Goal: Information Seeking & Learning: Learn about a topic

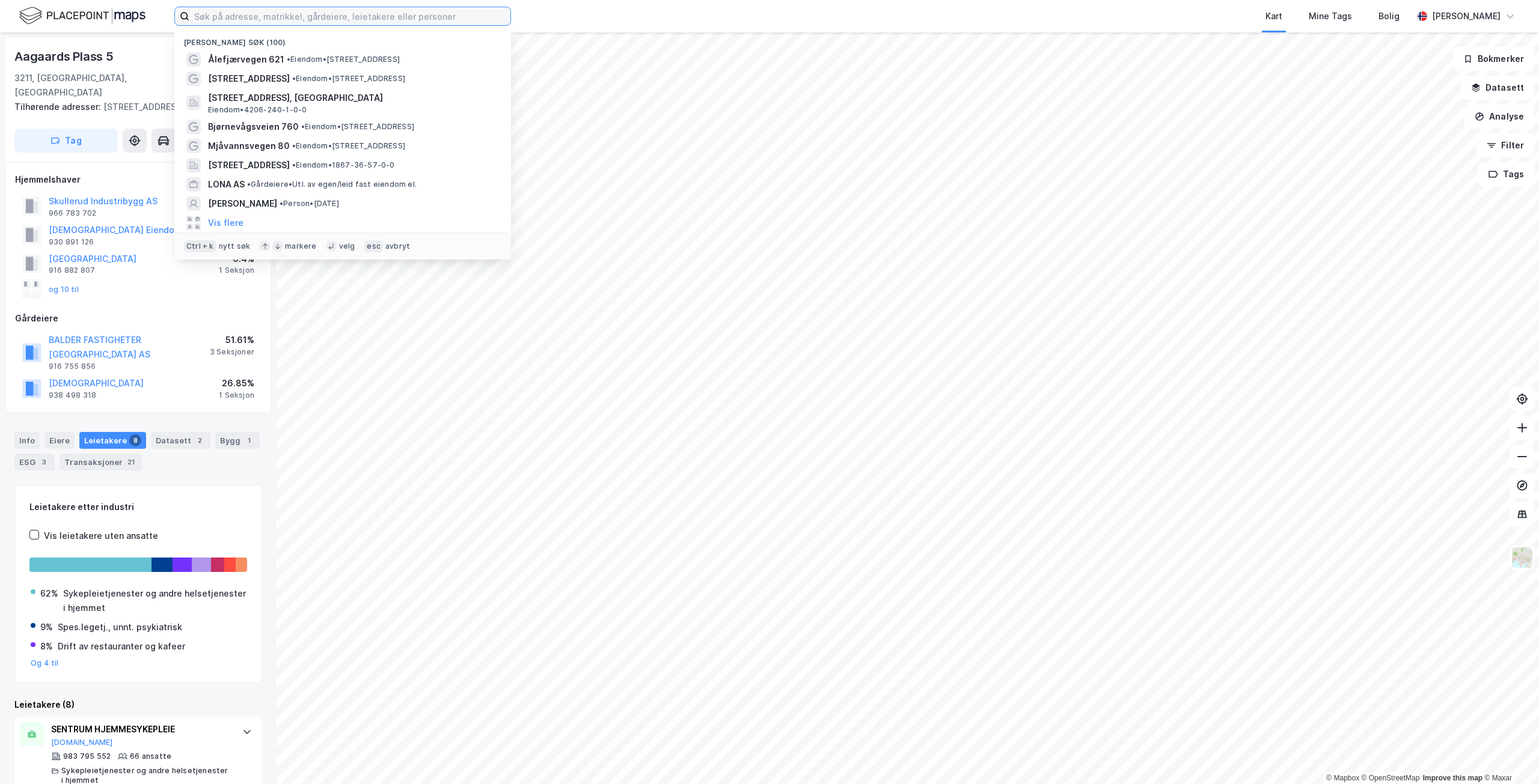
click at [284, 12] on input at bounding box center [349, 16] width 321 height 18
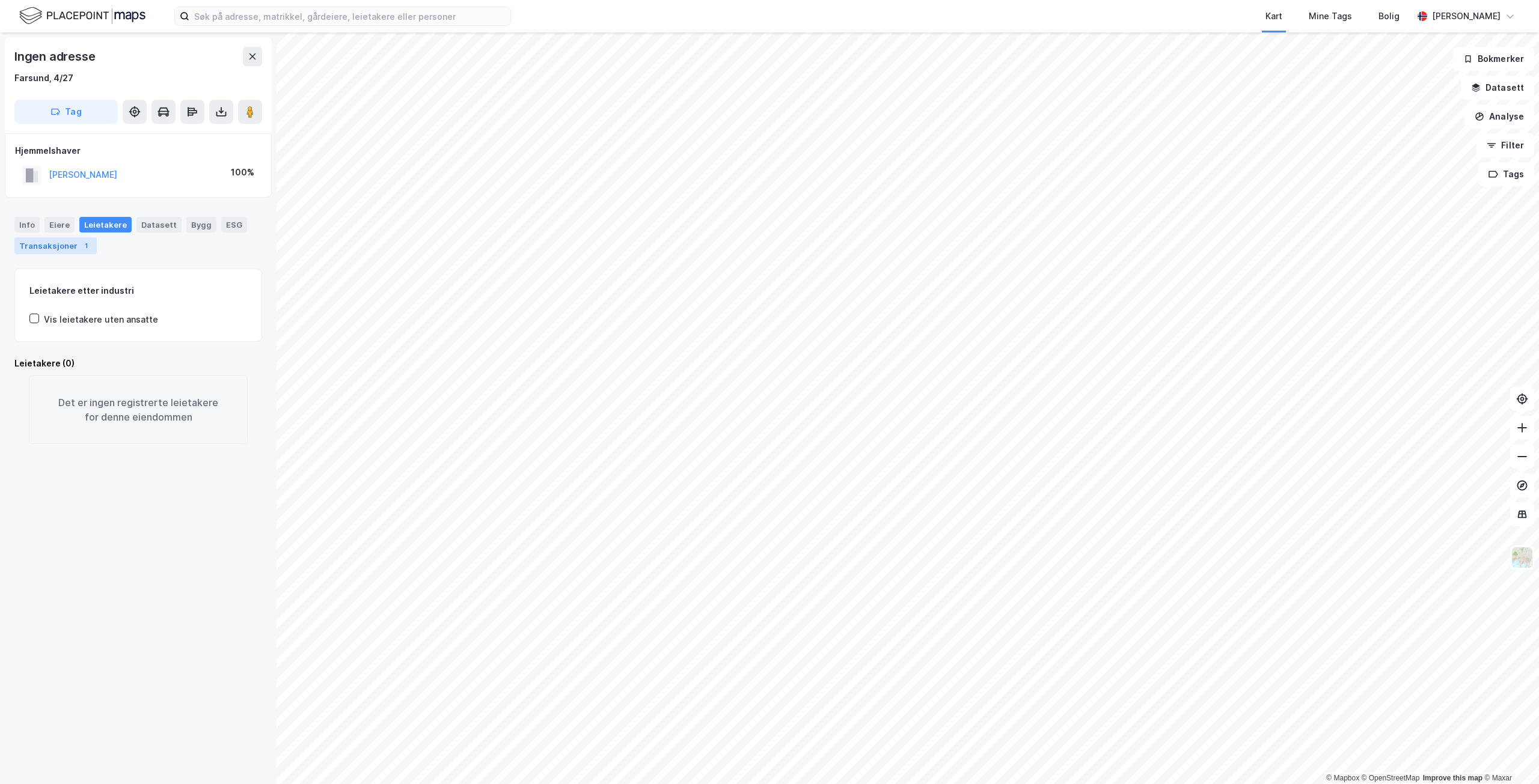
click at [69, 243] on div "Transaksjoner 1" at bounding box center [56, 246] width 83 height 17
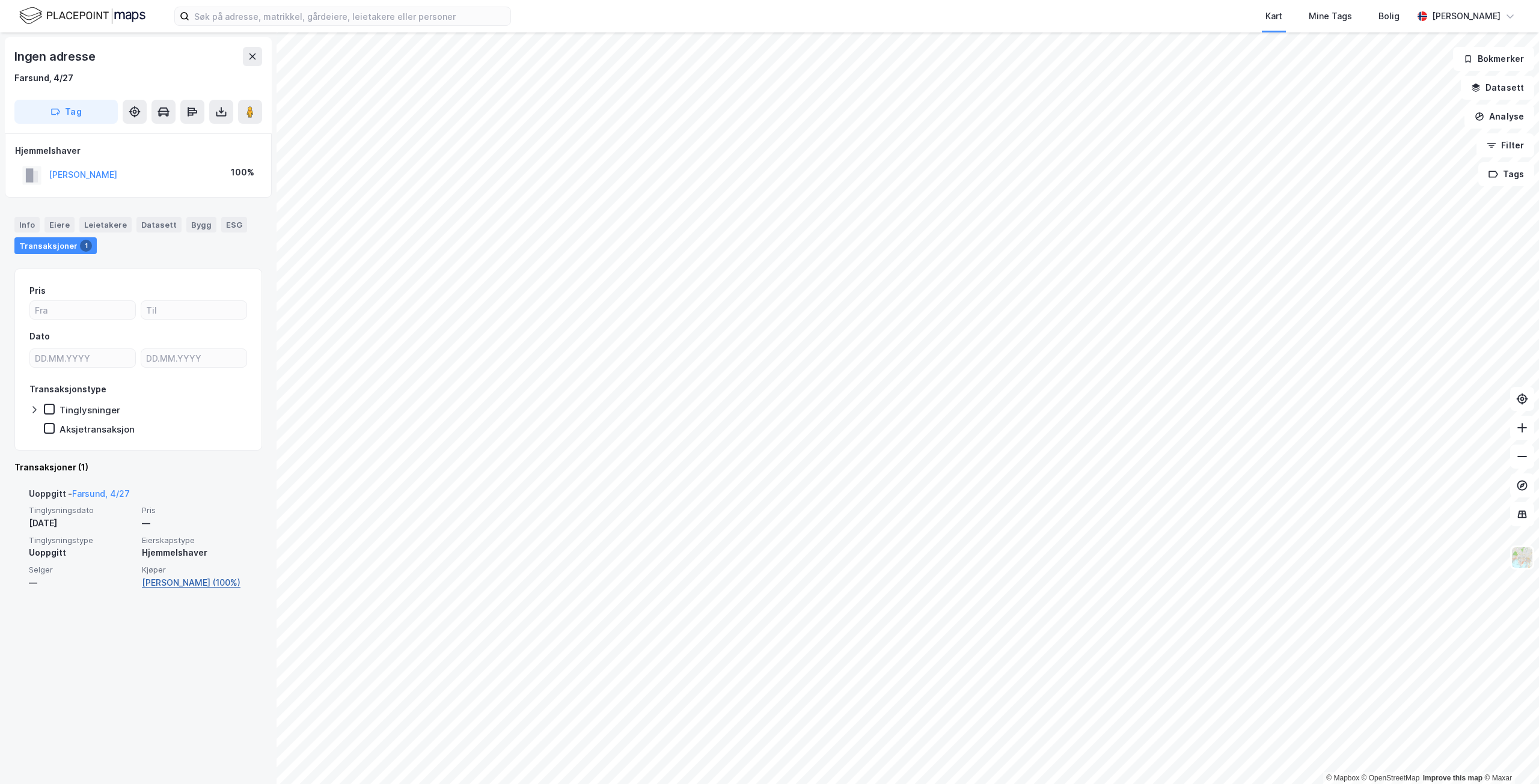
click at [208, 584] on link "[PERSON_NAME] (100%)" at bounding box center [194, 583] width 106 height 15
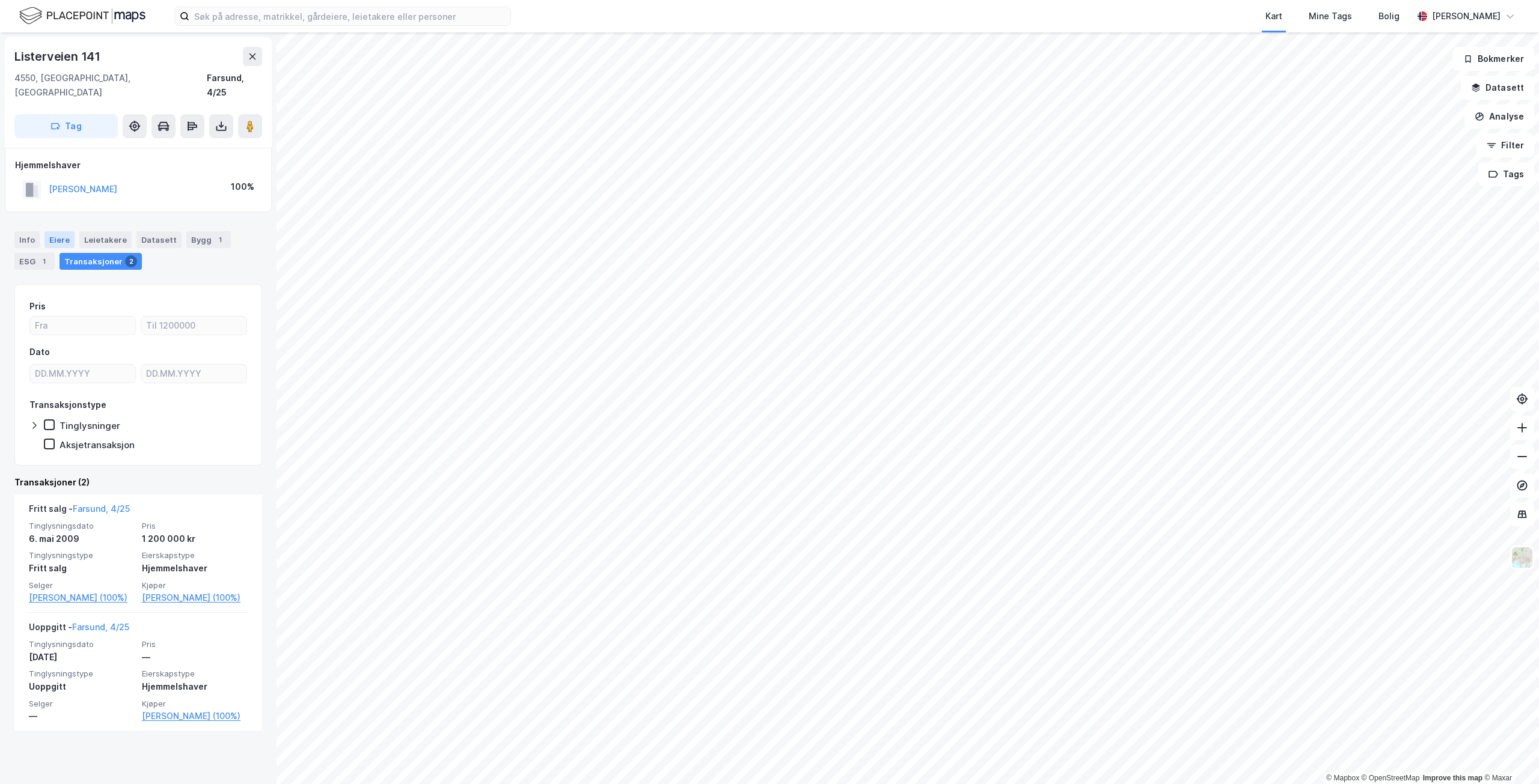
click at [50, 232] on div "Eiere" at bounding box center [59, 240] width 30 height 17
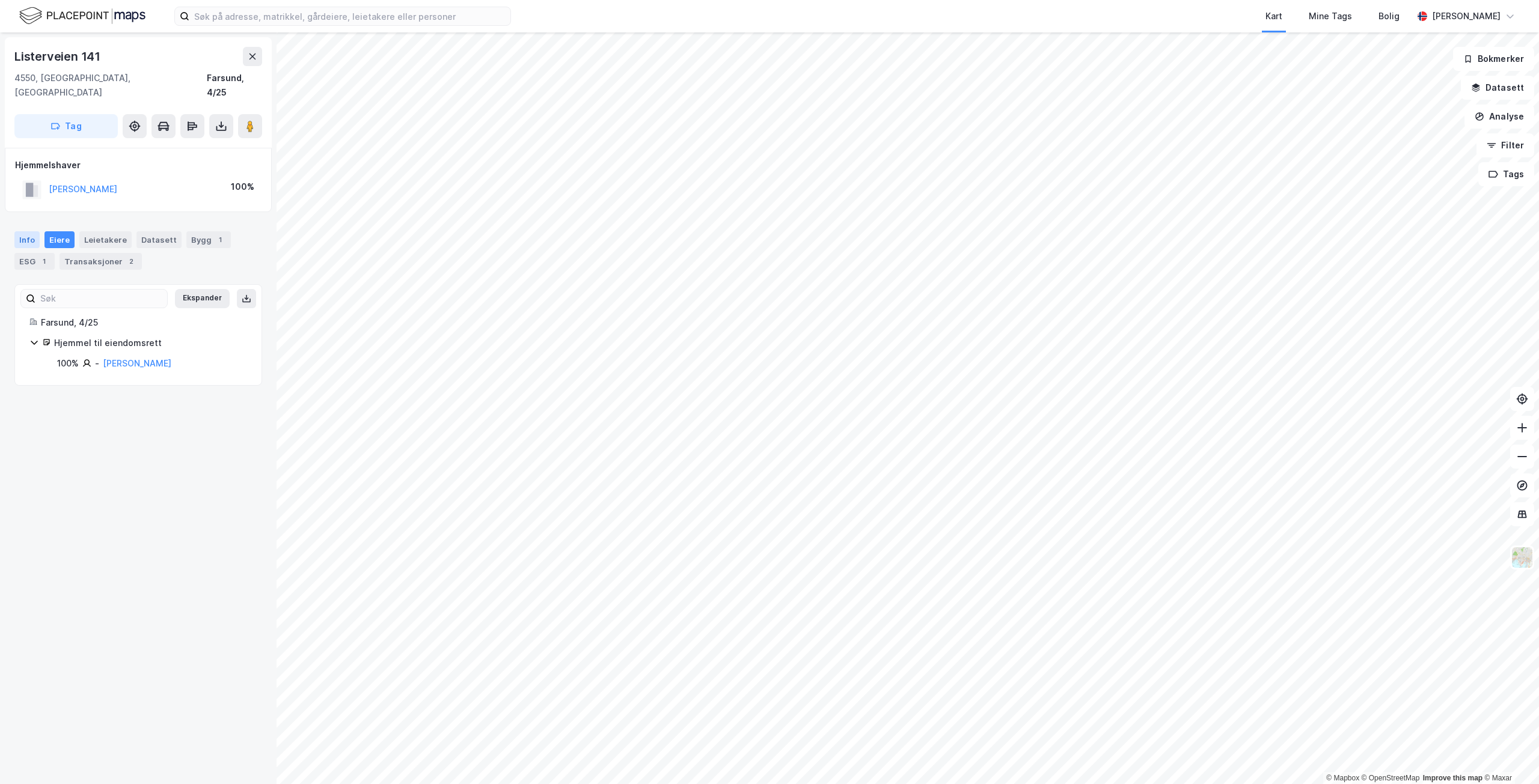
click at [23, 232] on div "Info" at bounding box center [27, 240] width 26 height 17
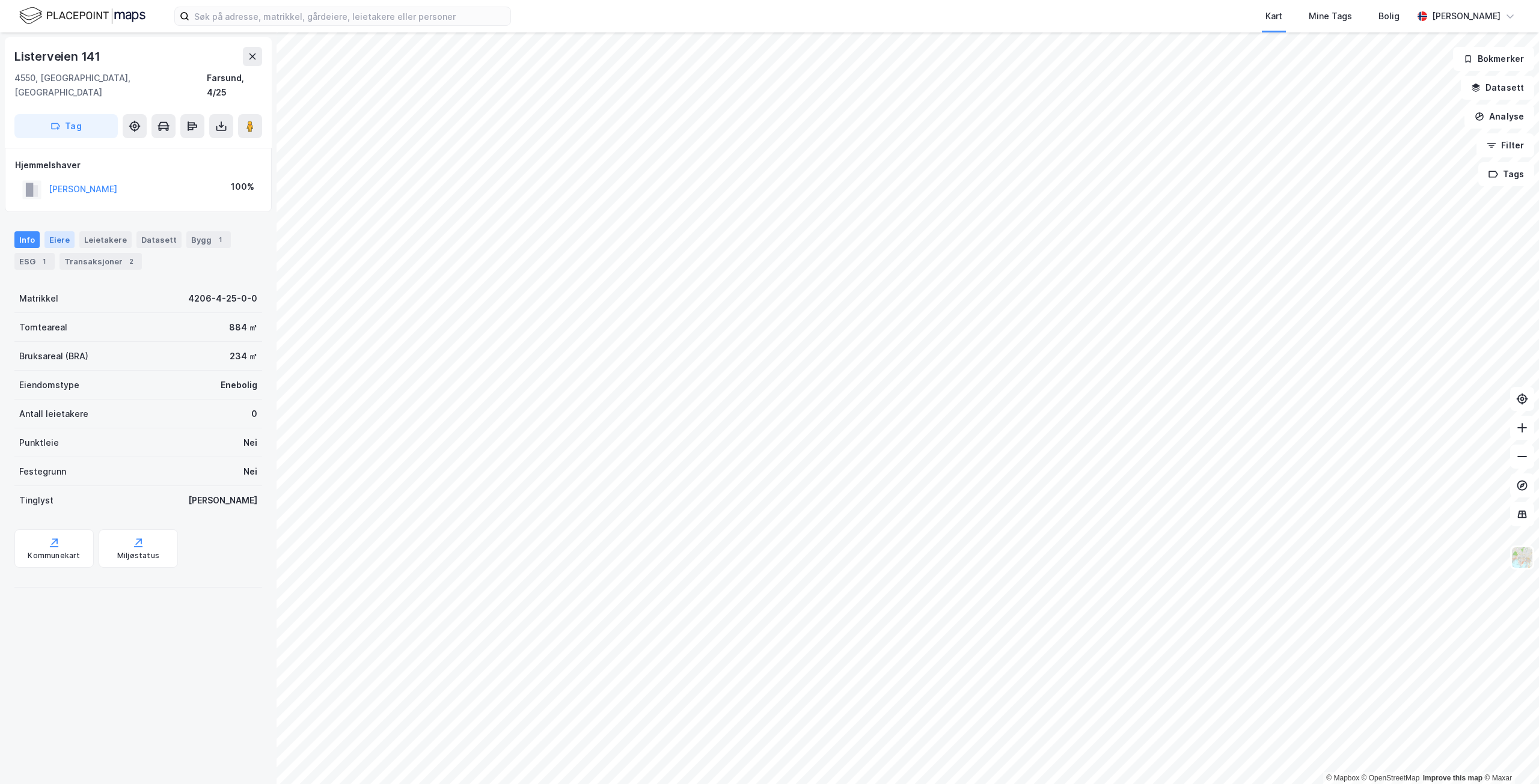
click at [63, 232] on div "Eiere" at bounding box center [59, 240] width 30 height 17
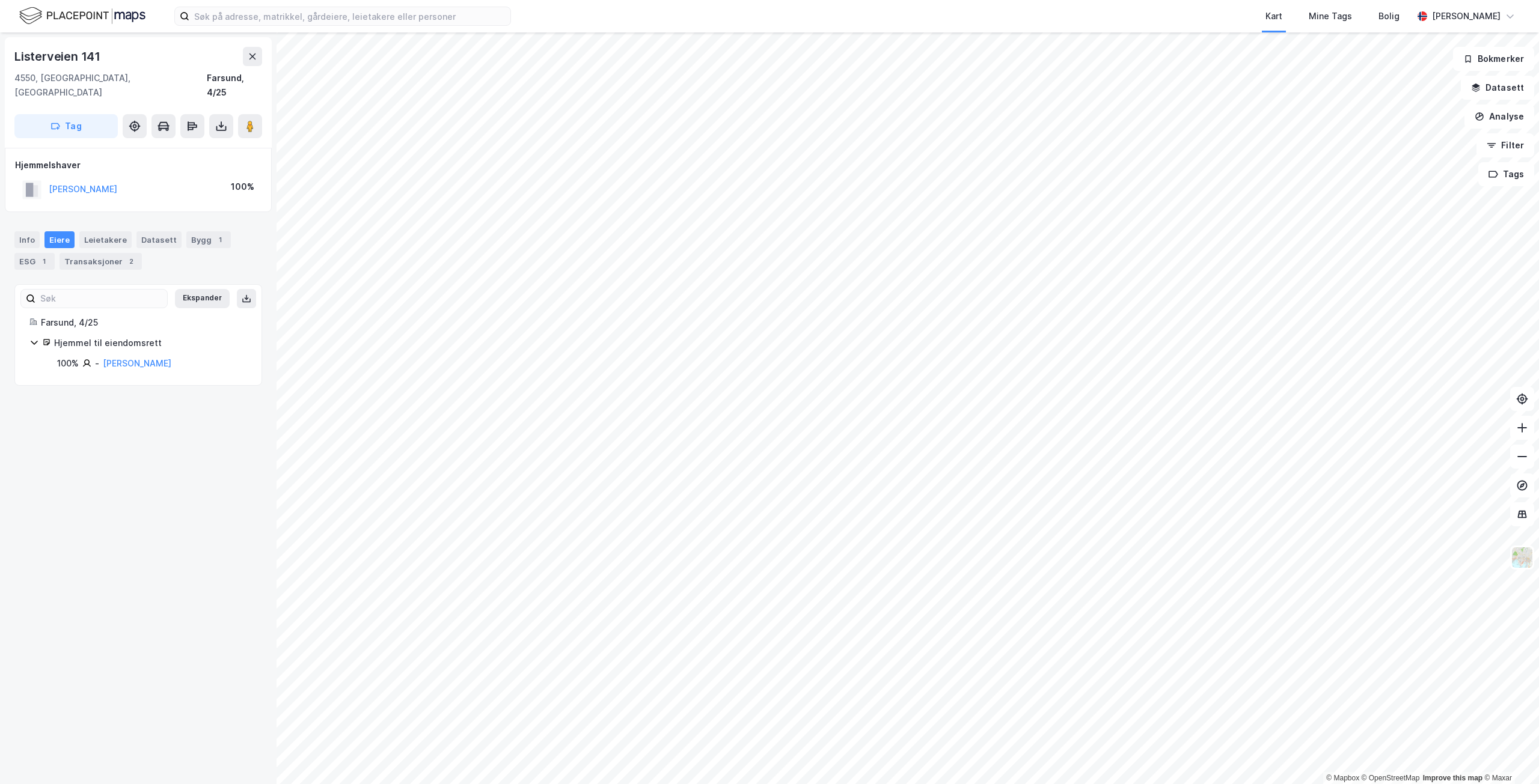
click at [89, 237] on div "Info [PERSON_NAME] Datasett Bygg 1 ESG 1 Transaksjoner 2" at bounding box center [138, 251] width 248 height 39
click at [90, 253] on div "Transaksjoner 2" at bounding box center [100, 261] width 83 height 17
